Goal: Navigation & Orientation: Find specific page/section

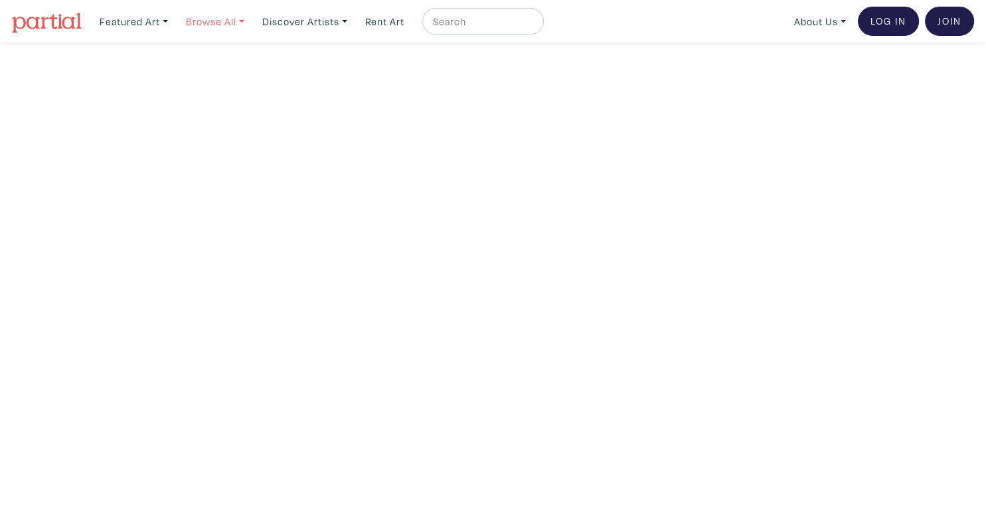
click at [174, 22] on link "Browse All" at bounding box center [134, 21] width 80 height 27
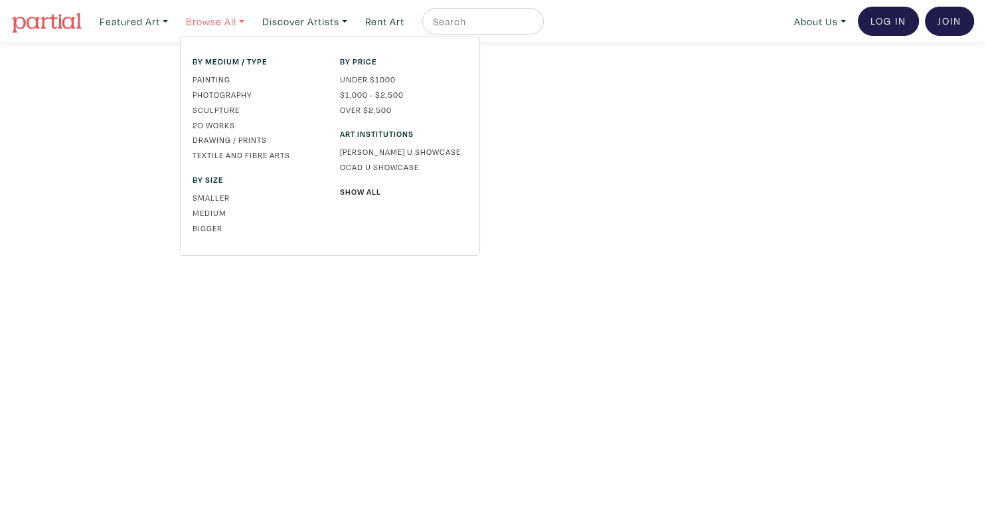
click at [246, 21] on link "Browse All" at bounding box center [215, 21] width 70 height 27
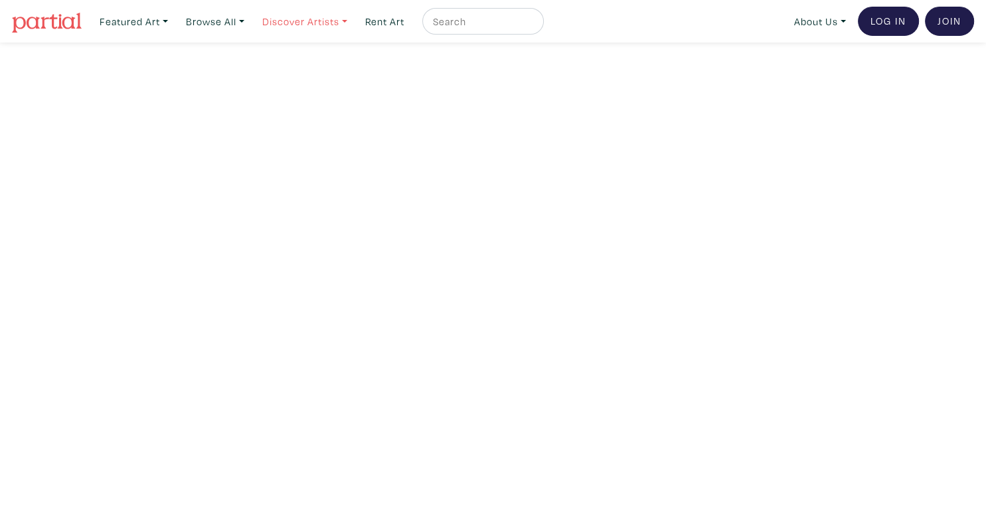
click at [174, 22] on link "Discover Artists" at bounding box center [134, 21] width 80 height 27
click at [352, 22] on link "Discover Artists" at bounding box center [304, 21] width 97 height 27
click at [293, 127] on link "Show all" at bounding box center [323, 133] width 109 height 12
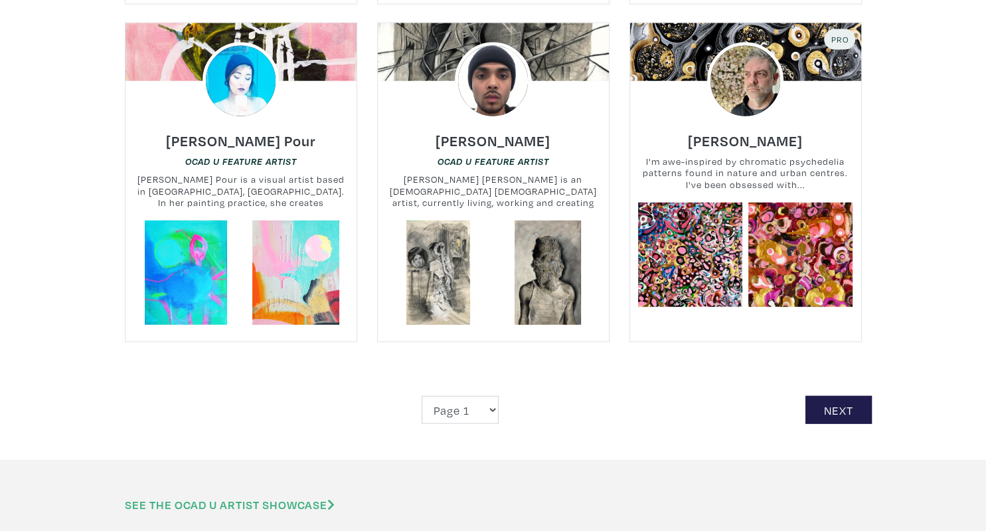
scroll to position [3014, 0]
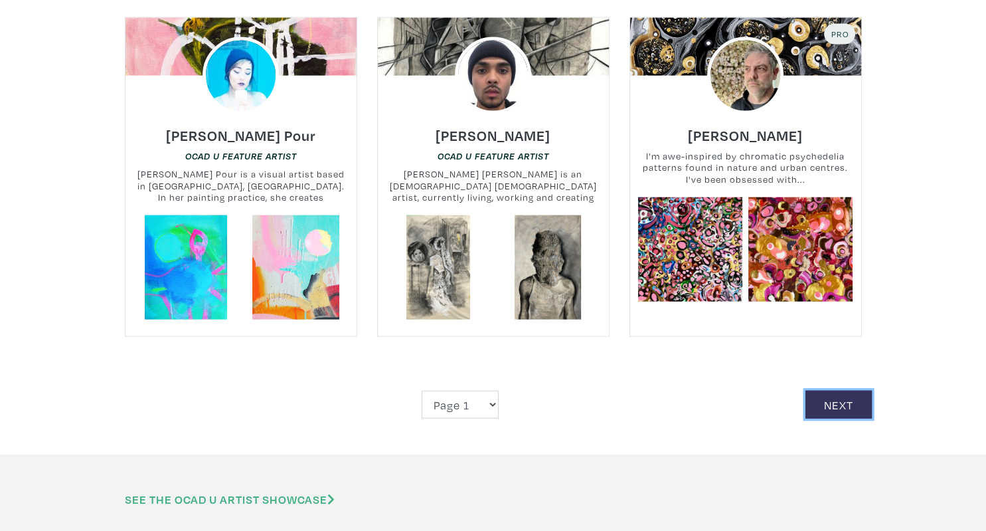
click at [819, 390] on link "Next" at bounding box center [838, 404] width 66 height 29
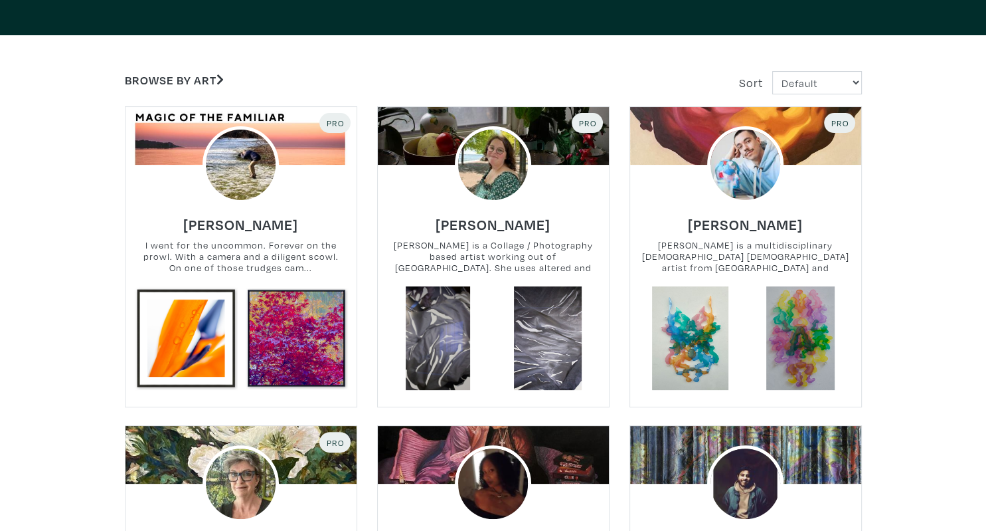
scroll to position [245, 0]
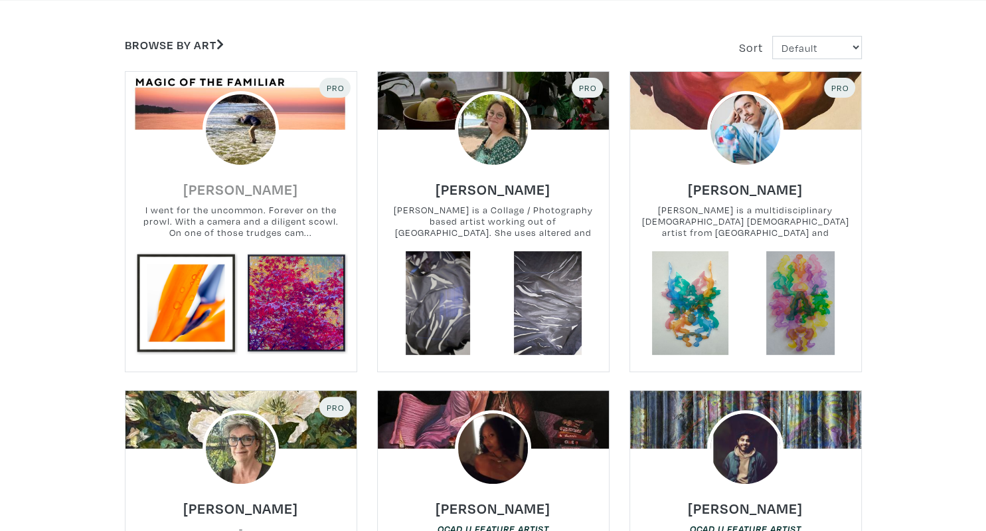
click at [236, 187] on h6 "[PERSON_NAME]" at bounding box center [240, 189] width 115 height 18
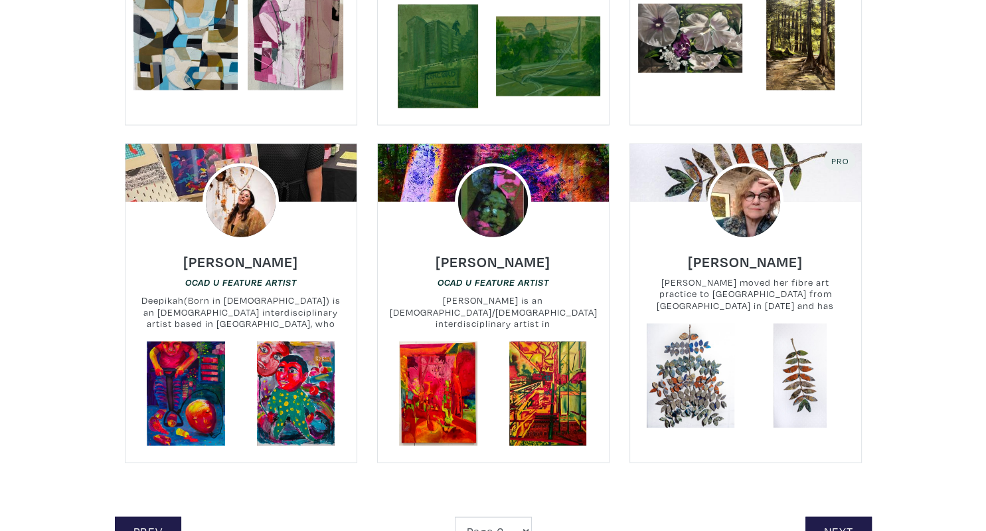
scroll to position [2874, 0]
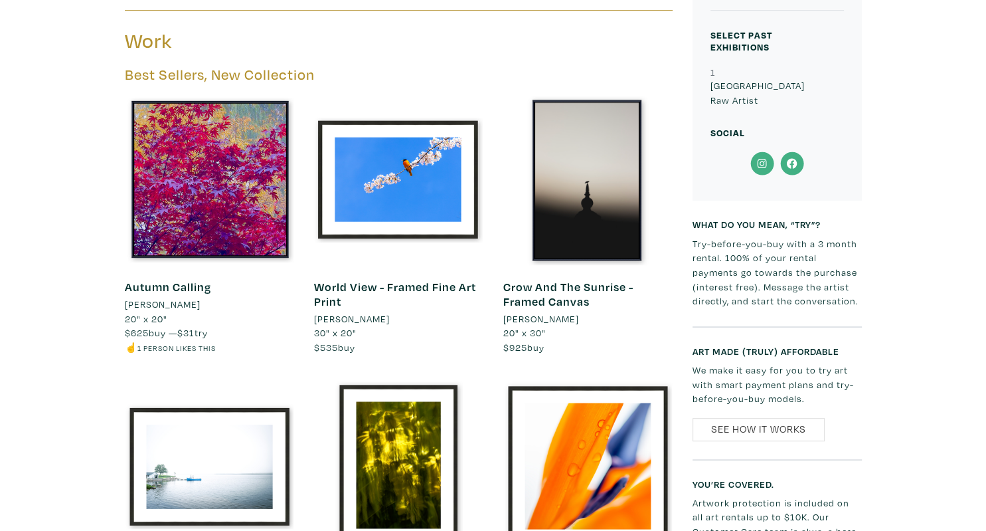
scroll to position [596, 0]
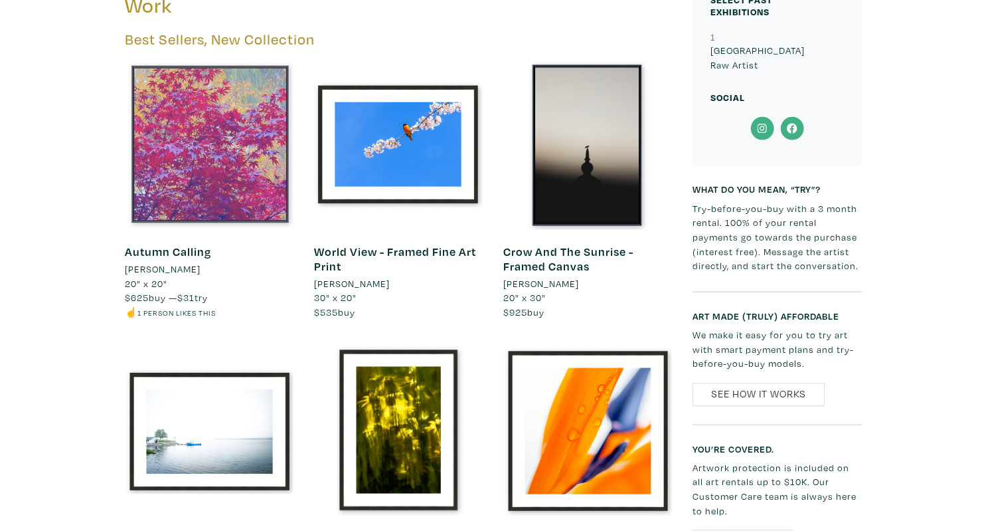
click at [237, 103] on div at bounding box center [209, 144] width 169 height 169
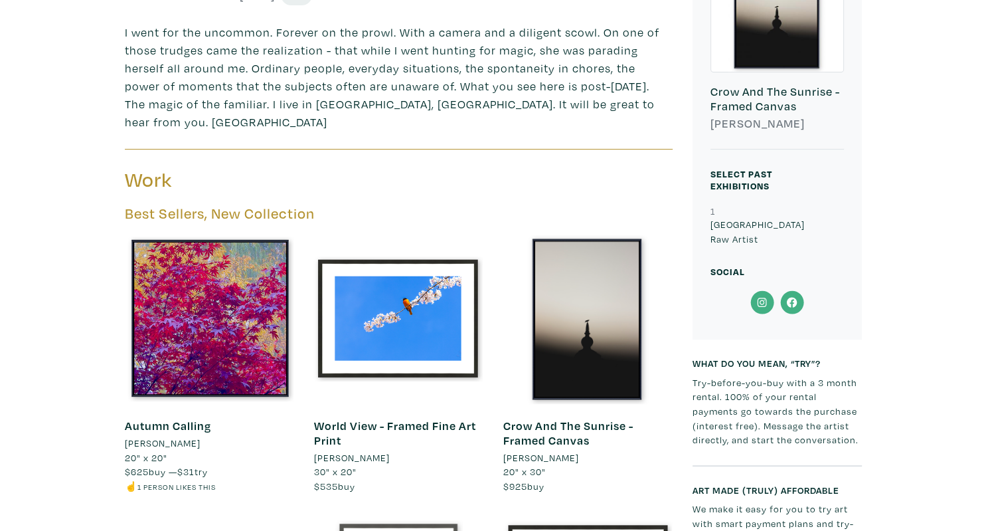
scroll to position [385, 0]
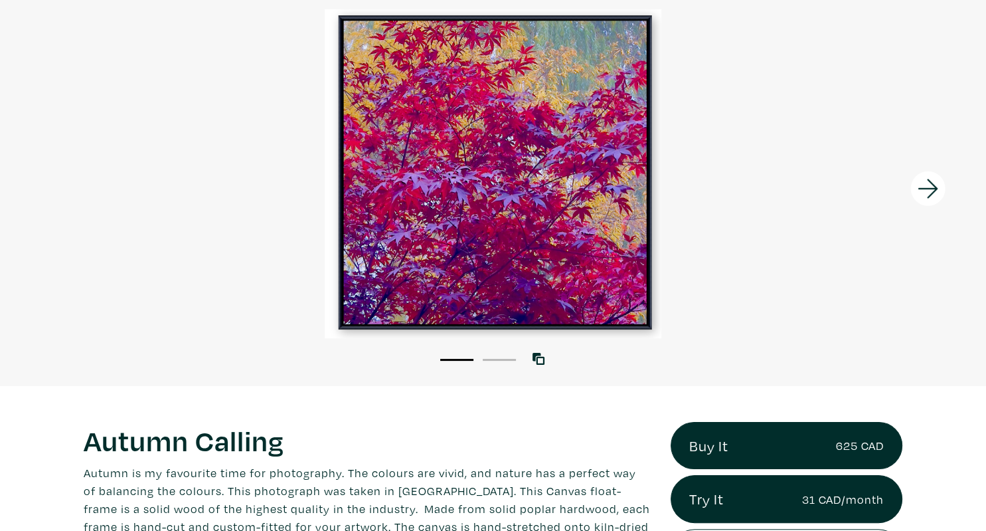
scroll to position [70, 0]
